Goal: Information Seeking & Learning: Learn about a topic

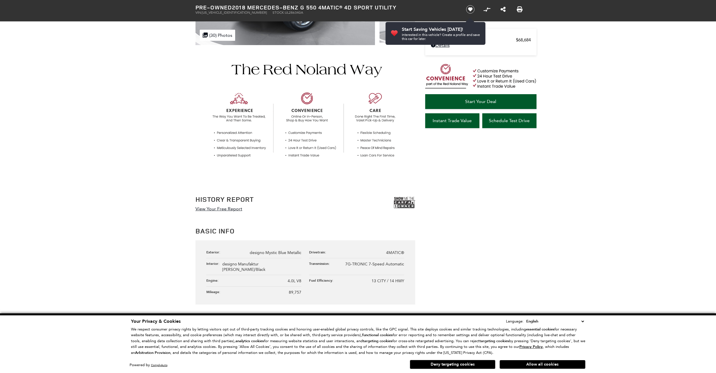
scroll to position [146, 0]
click at [404, 201] on img at bounding box center [404, 203] width 21 height 14
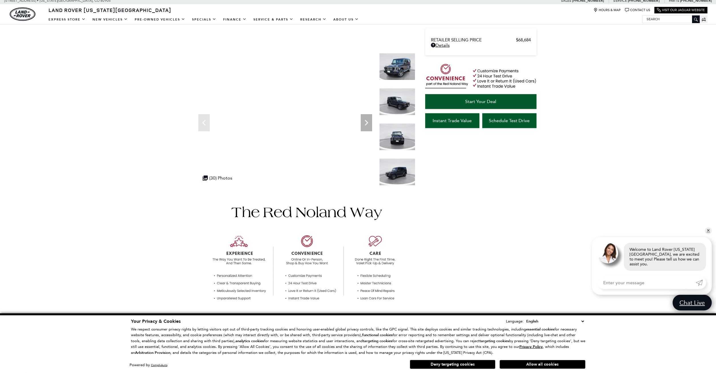
scroll to position [0, 0]
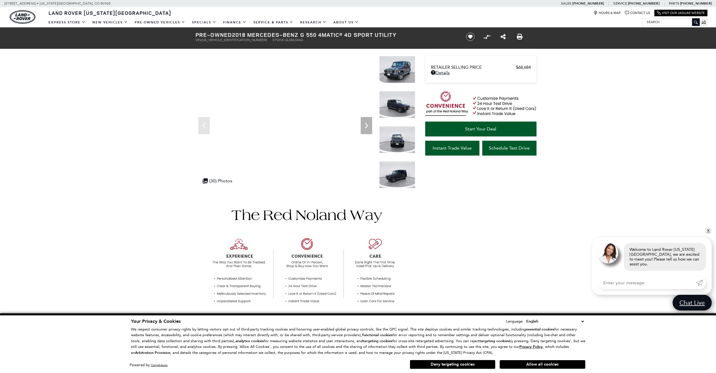
click at [398, 76] on img at bounding box center [397, 69] width 36 height 27
click at [403, 71] on img at bounding box center [397, 69] width 36 height 27
click at [222, 183] on div ".cls-1, .cls-3 { fill: #c50033; } .cls-1 { clip-rule: evenodd; } .cls-2 { clip-…" at bounding box center [217, 180] width 35 height 11
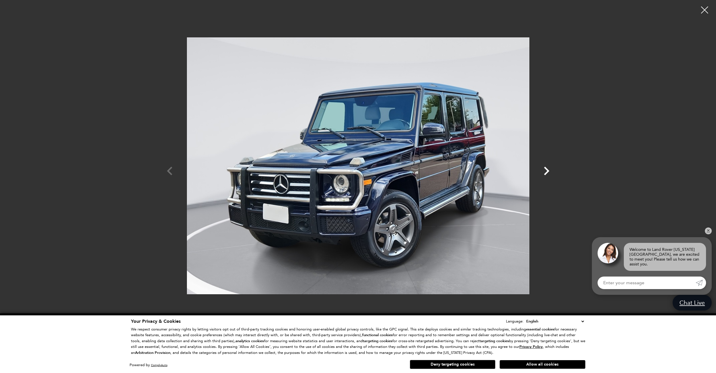
click at [548, 170] on icon "Next" at bounding box center [546, 171] width 5 height 9
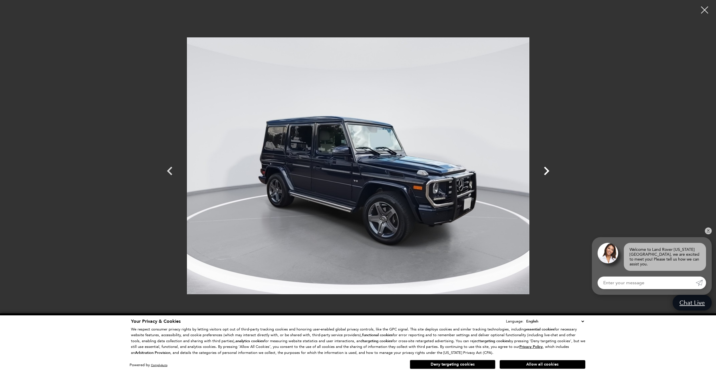
click at [547, 170] on icon "Next" at bounding box center [546, 171] width 5 height 9
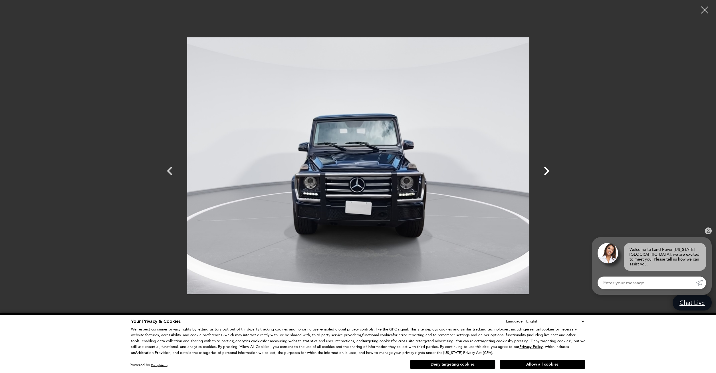
click at [547, 170] on icon "Next" at bounding box center [546, 171] width 5 height 9
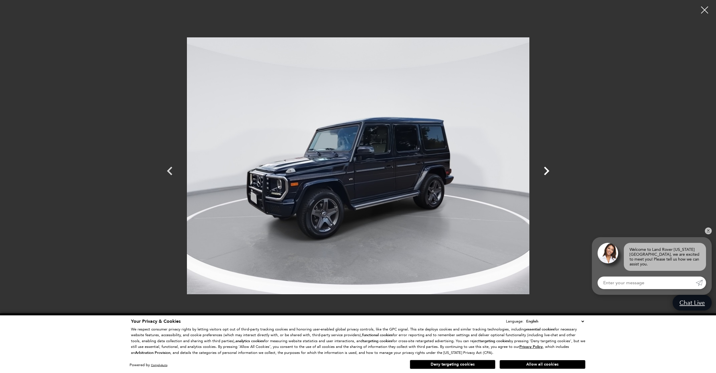
click at [547, 170] on icon "Next" at bounding box center [546, 171] width 5 height 9
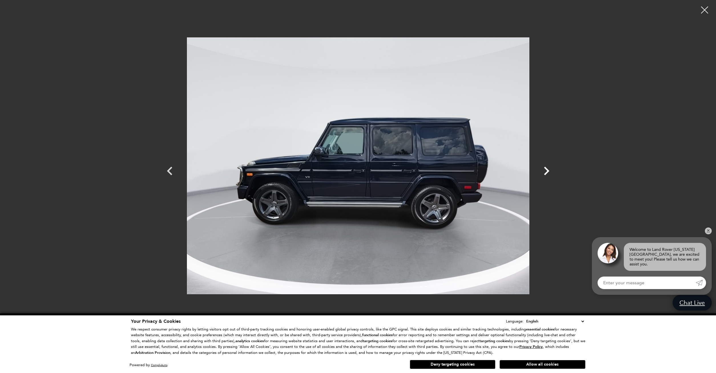
click at [547, 170] on icon "Next" at bounding box center [546, 171] width 5 height 9
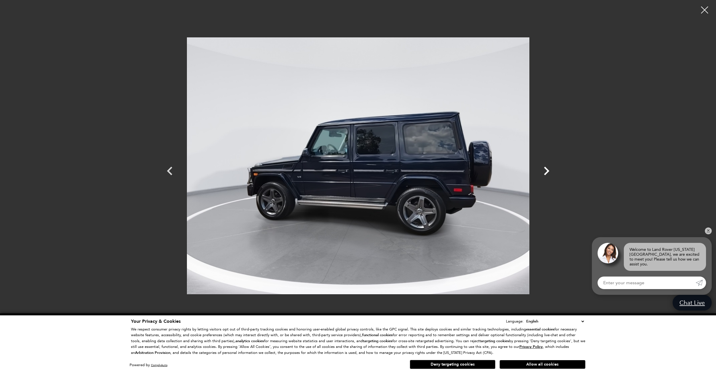
click at [547, 170] on icon "Next" at bounding box center [546, 171] width 5 height 9
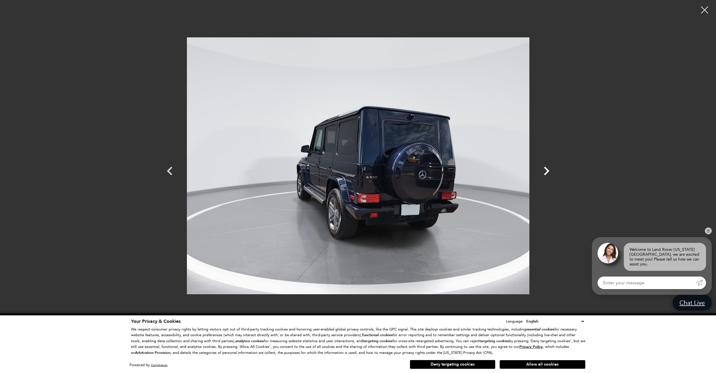
click at [546, 169] on icon "Next" at bounding box center [546, 171] width 5 height 9
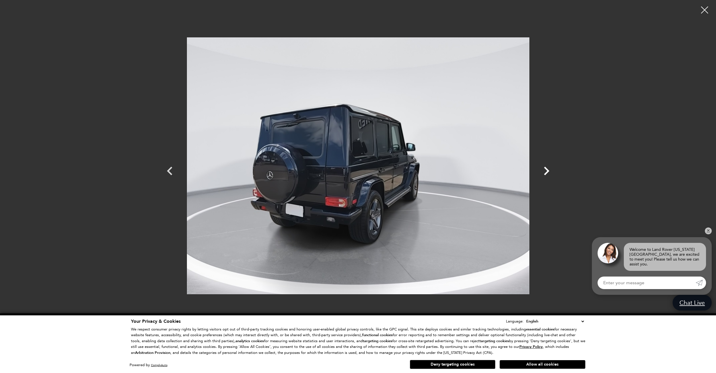
click at [546, 169] on icon "Next" at bounding box center [546, 171] width 5 height 9
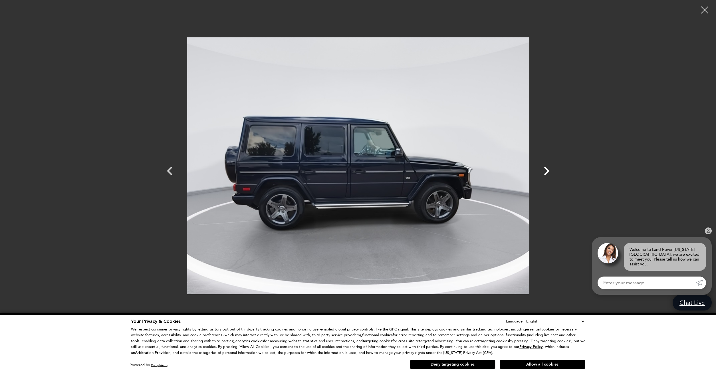
click at [546, 169] on icon "Next" at bounding box center [546, 171] width 5 height 9
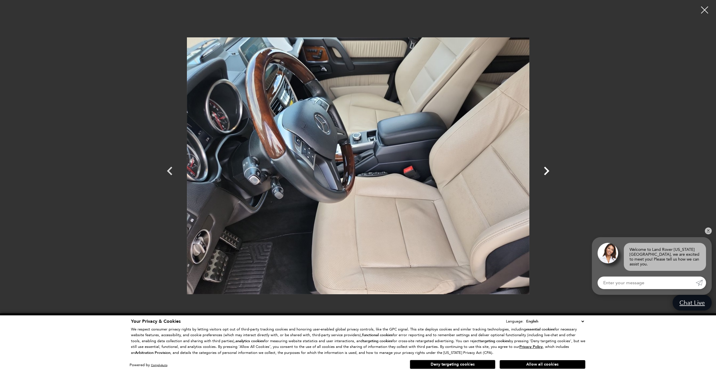
click at [546, 169] on icon "Next" at bounding box center [546, 171] width 5 height 9
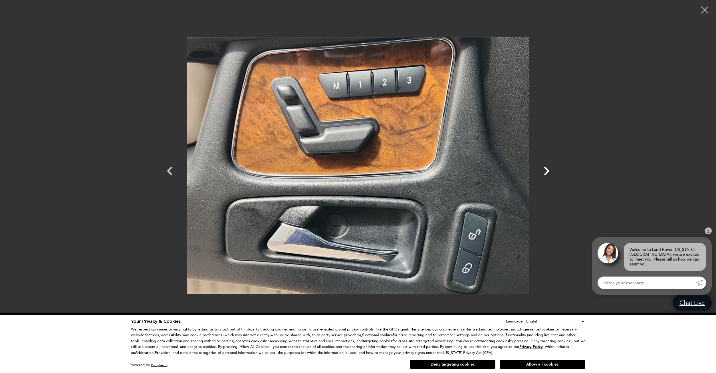
click at [545, 169] on icon "Next" at bounding box center [546, 170] width 17 height 17
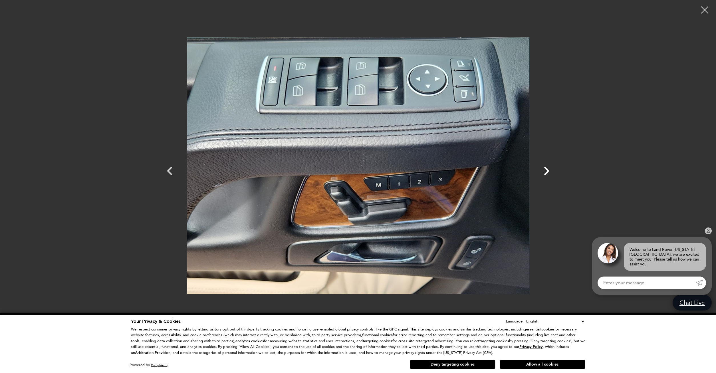
click at [545, 170] on icon "Next" at bounding box center [546, 170] width 17 height 17
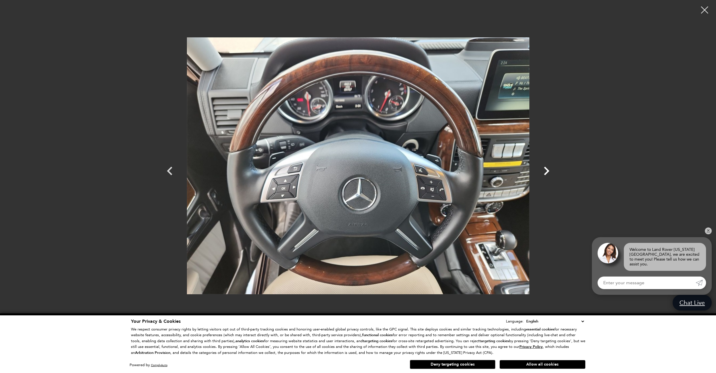
click at [545, 170] on icon "Next" at bounding box center [546, 170] width 17 height 17
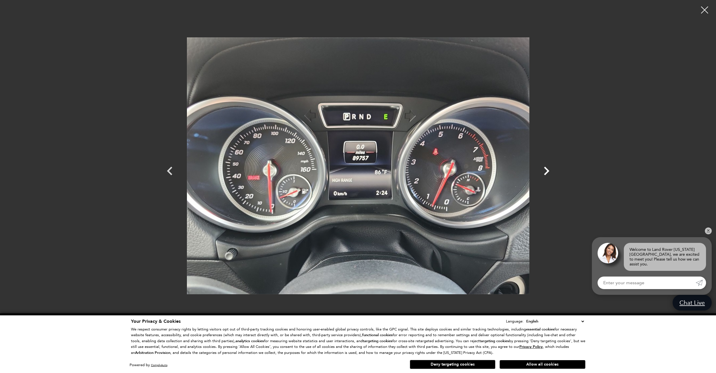
click at [545, 170] on icon "Next" at bounding box center [546, 170] width 17 height 17
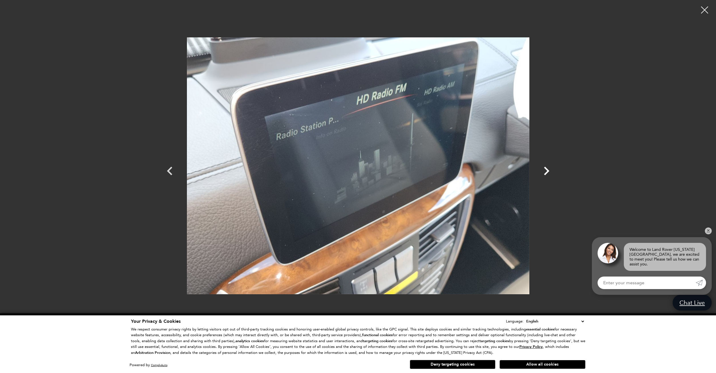
click at [545, 170] on icon "Next" at bounding box center [546, 170] width 17 height 17
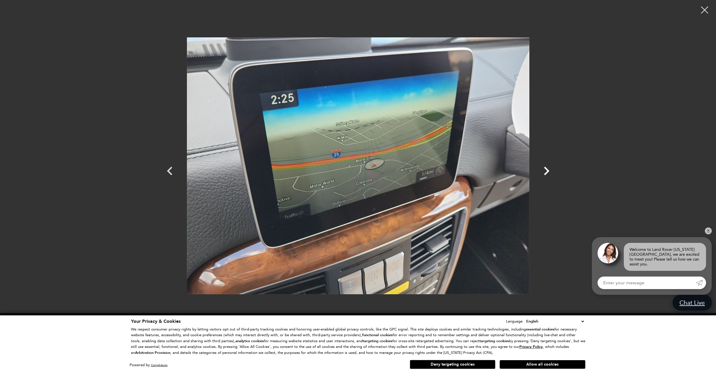
click at [545, 170] on icon "Next" at bounding box center [546, 170] width 17 height 17
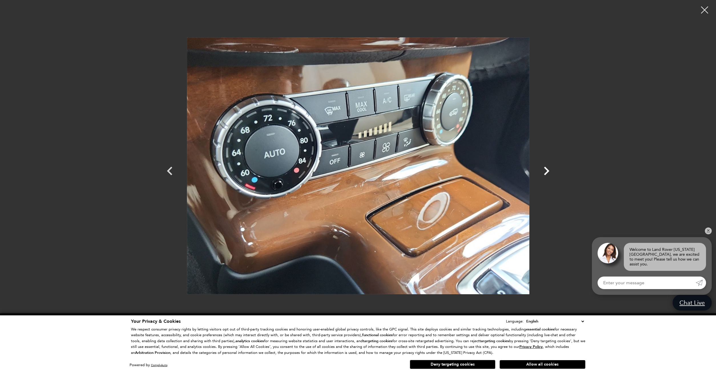
click at [545, 170] on icon "Next" at bounding box center [546, 170] width 17 height 17
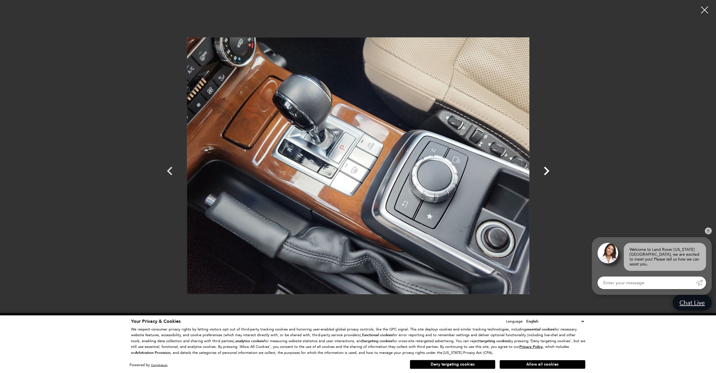
click at [548, 170] on icon "Next" at bounding box center [546, 171] width 5 height 9
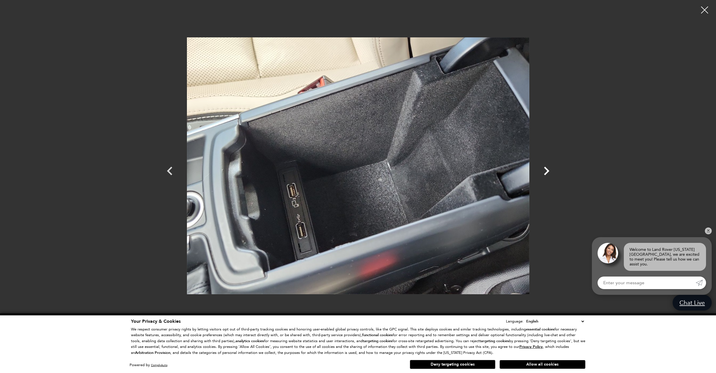
click at [548, 167] on icon "Next" at bounding box center [546, 170] width 17 height 17
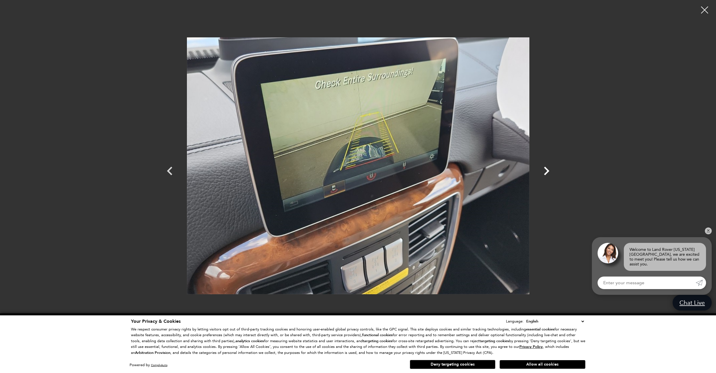
click at [548, 167] on icon "Next" at bounding box center [546, 170] width 17 height 17
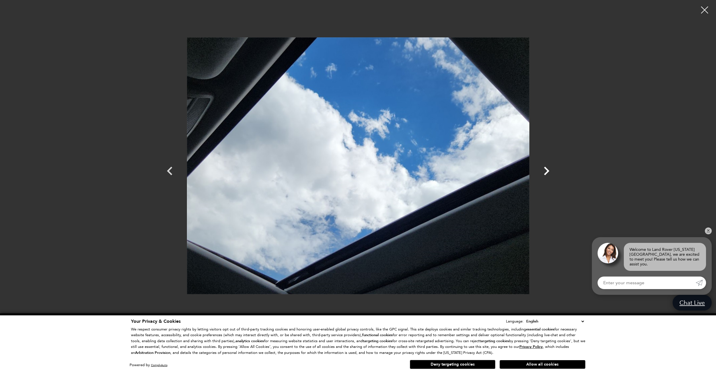
click at [548, 167] on icon "Next" at bounding box center [546, 170] width 17 height 17
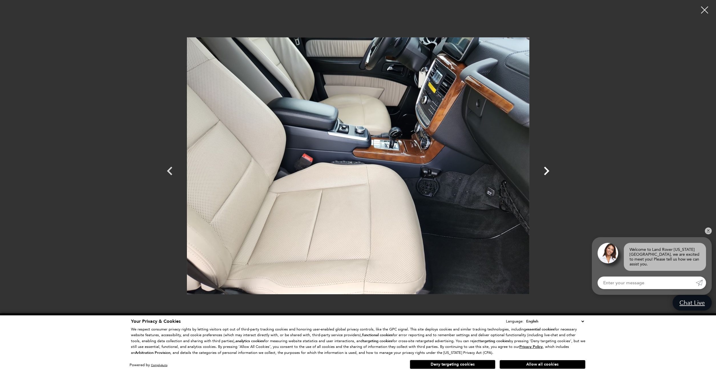
click at [548, 171] on icon "Next" at bounding box center [546, 171] width 5 height 9
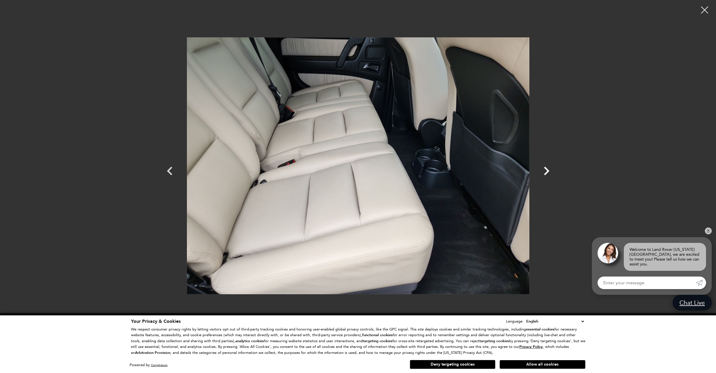
click at [548, 171] on icon "Next" at bounding box center [546, 171] width 5 height 9
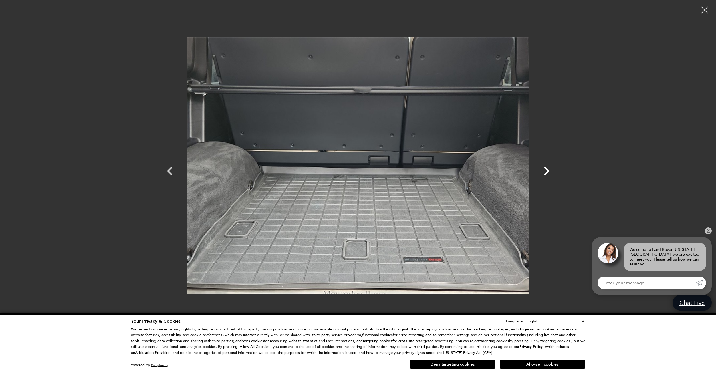
click at [548, 171] on icon "Next" at bounding box center [546, 171] width 5 height 9
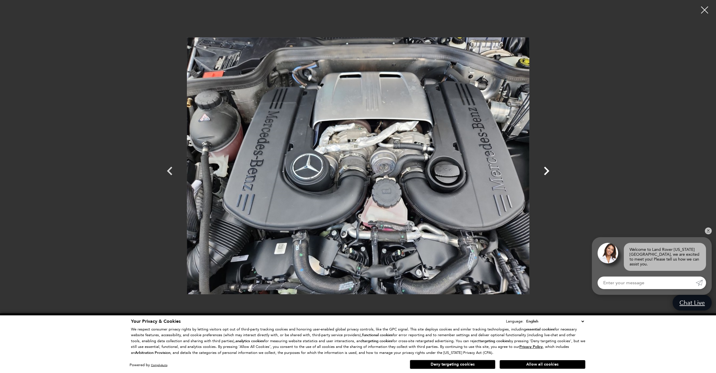
click at [548, 171] on icon "Next" at bounding box center [546, 171] width 5 height 9
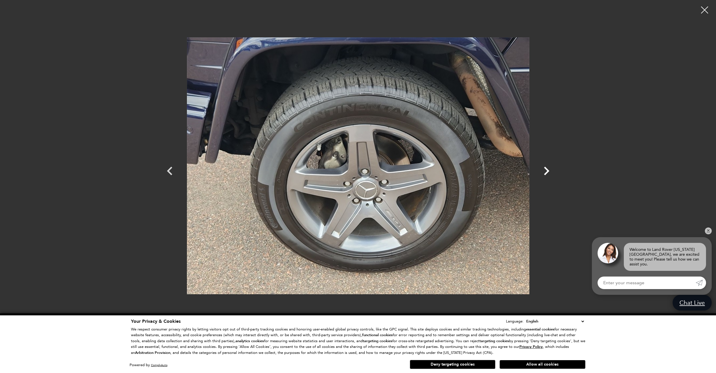
click at [548, 171] on icon "Next" at bounding box center [546, 171] width 5 height 9
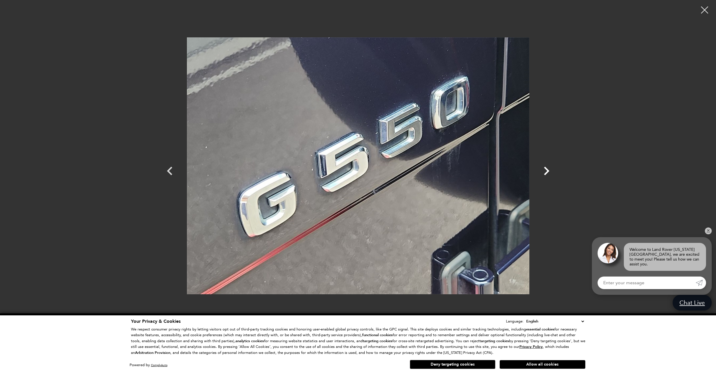
click at [548, 171] on icon "Next" at bounding box center [546, 171] width 5 height 9
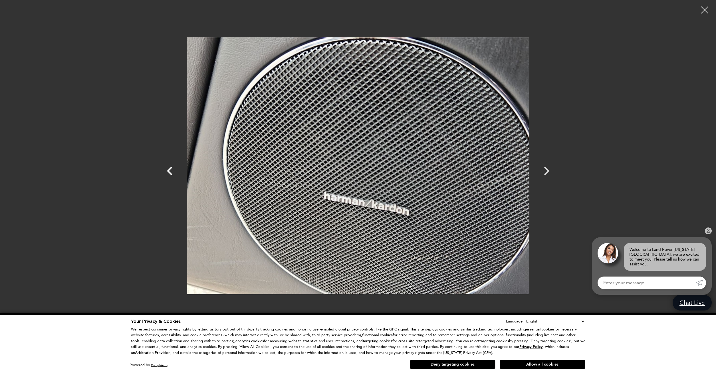
click at [169, 170] on icon "Previous" at bounding box center [169, 171] width 5 height 9
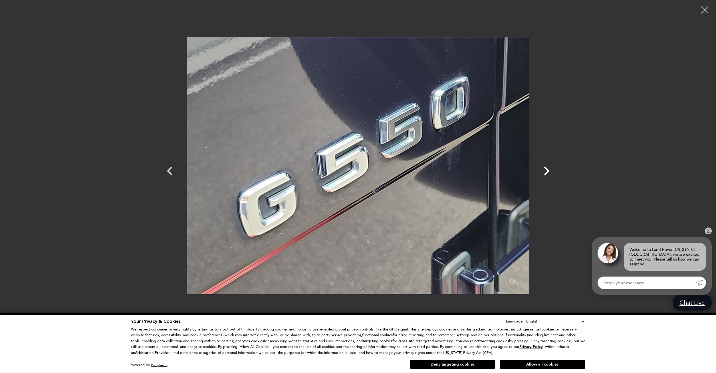
click at [552, 171] on icon "Next" at bounding box center [546, 170] width 17 height 17
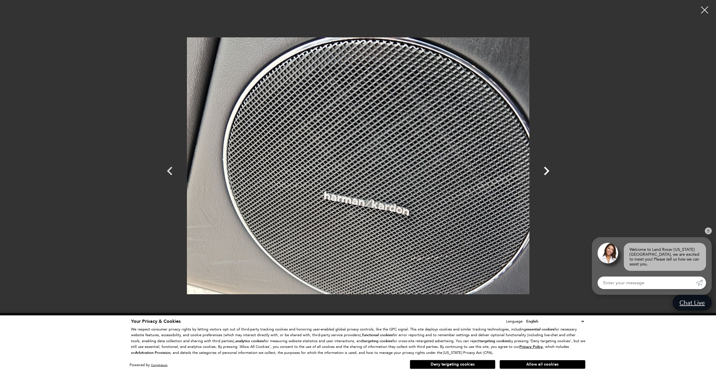
click at [550, 175] on icon "Next" at bounding box center [546, 170] width 17 height 17
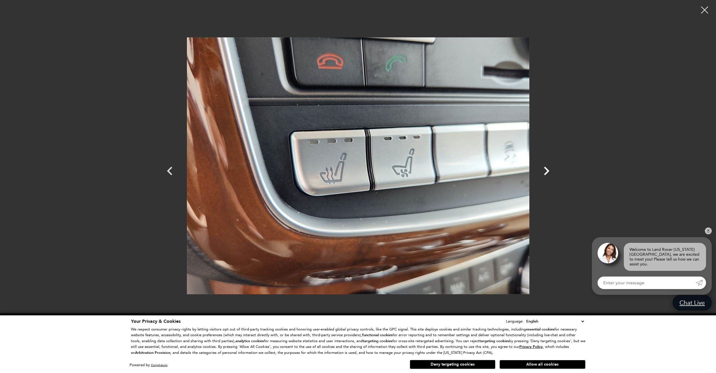
click at [548, 169] on icon "Next" at bounding box center [546, 170] width 17 height 17
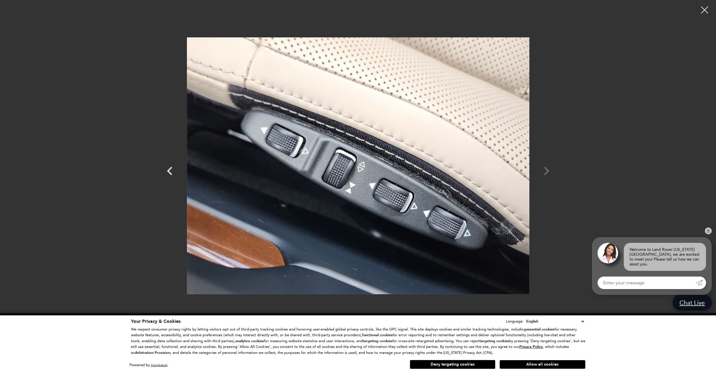
click at [547, 172] on div at bounding box center [358, 165] width 400 height 323
click at [548, 172] on div at bounding box center [358, 165] width 400 height 323
click at [703, 9] on div at bounding box center [705, 10] width 14 height 14
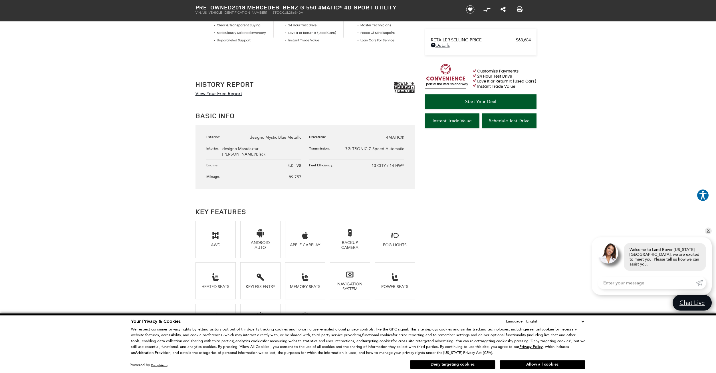
scroll to position [175, 0]
